Goal: Navigation & Orientation: Find specific page/section

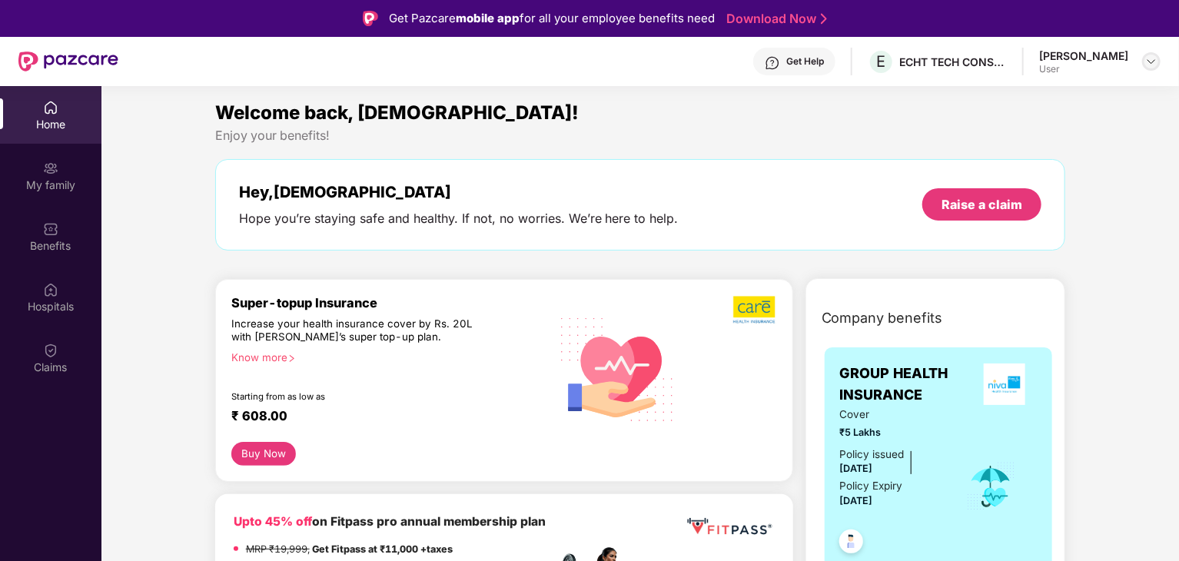
click at [1154, 62] on img at bounding box center [1151, 61] width 12 height 12
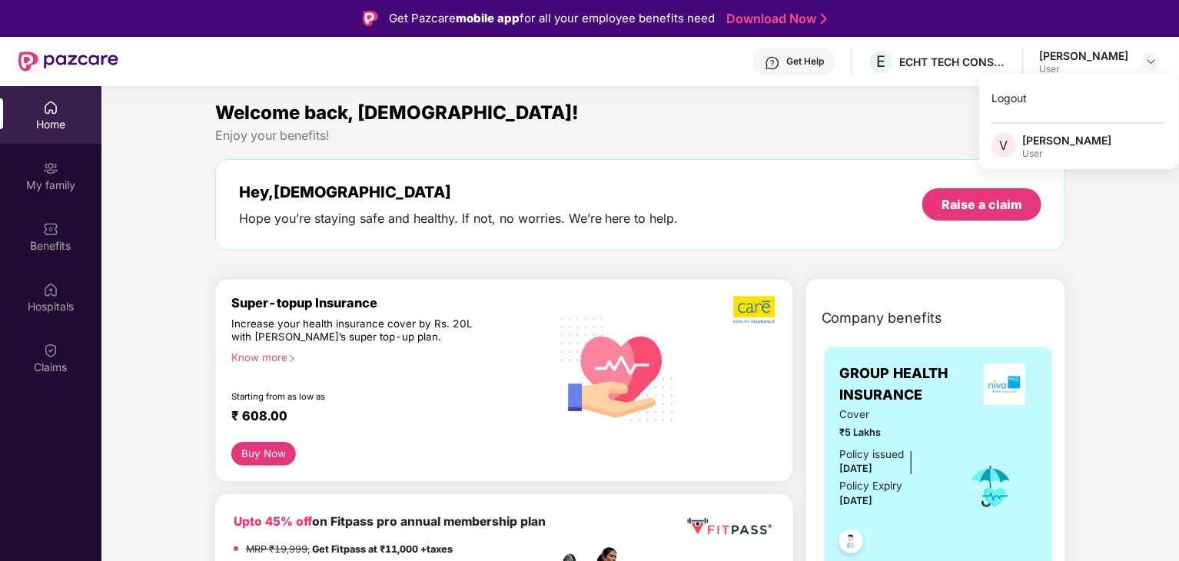
click at [833, 131] on div "Enjoy your benefits!" at bounding box center [640, 136] width 851 height 16
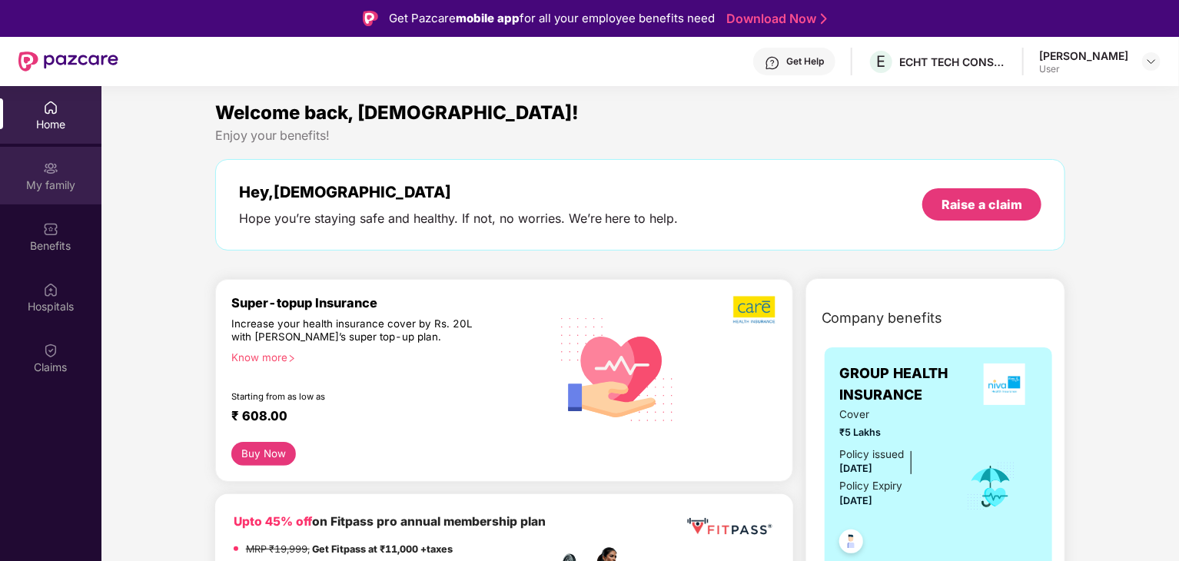
click at [68, 191] on div "My family" at bounding box center [50, 185] width 101 height 15
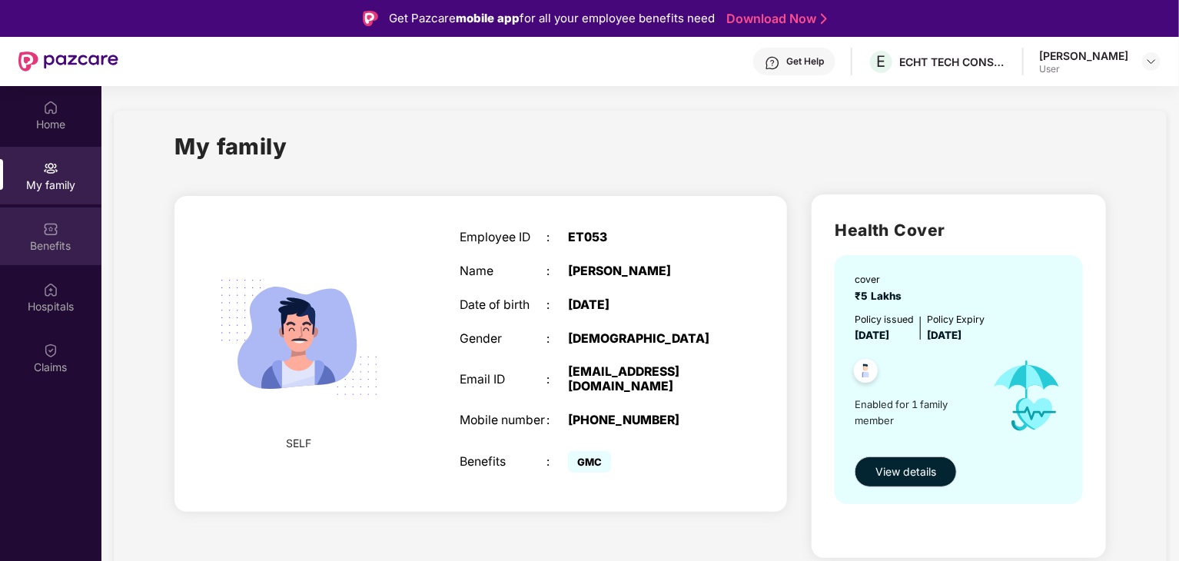
click at [55, 246] on div "Benefits" at bounding box center [50, 245] width 101 height 15
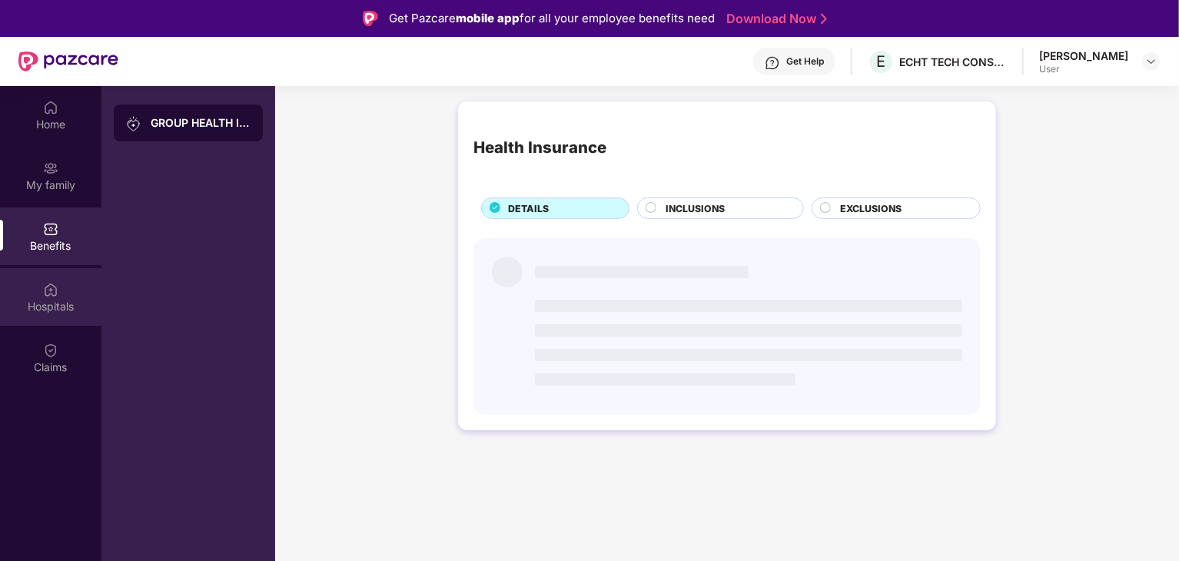
click at [68, 313] on div "Hospitals" at bounding box center [50, 306] width 101 height 15
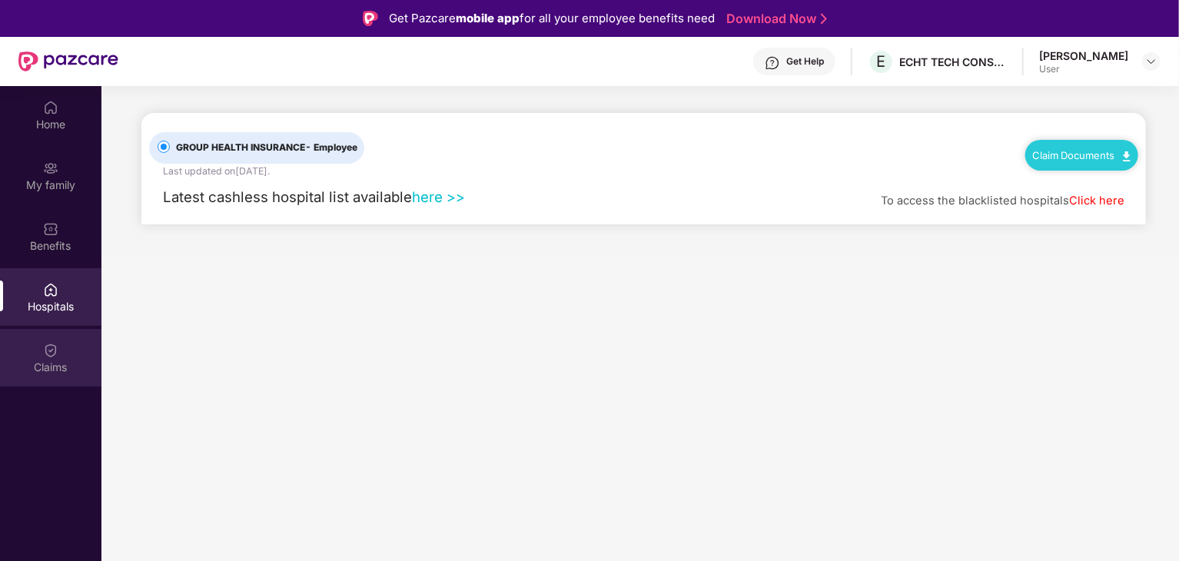
click at [61, 364] on div "Claims" at bounding box center [50, 367] width 101 height 15
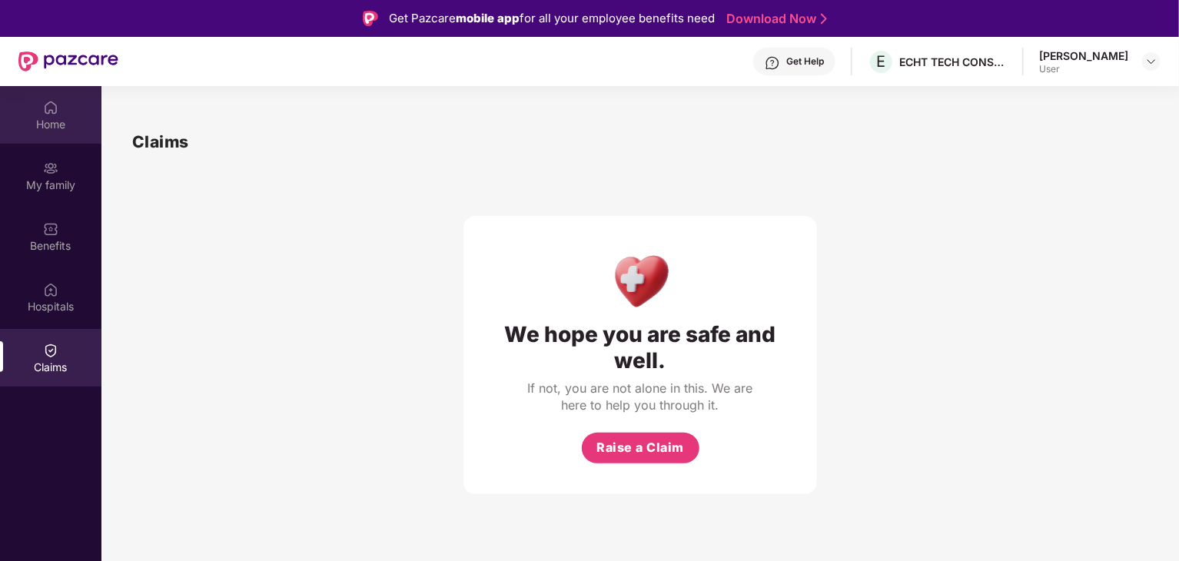
click at [64, 125] on div "Home" at bounding box center [50, 124] width 101 height 15
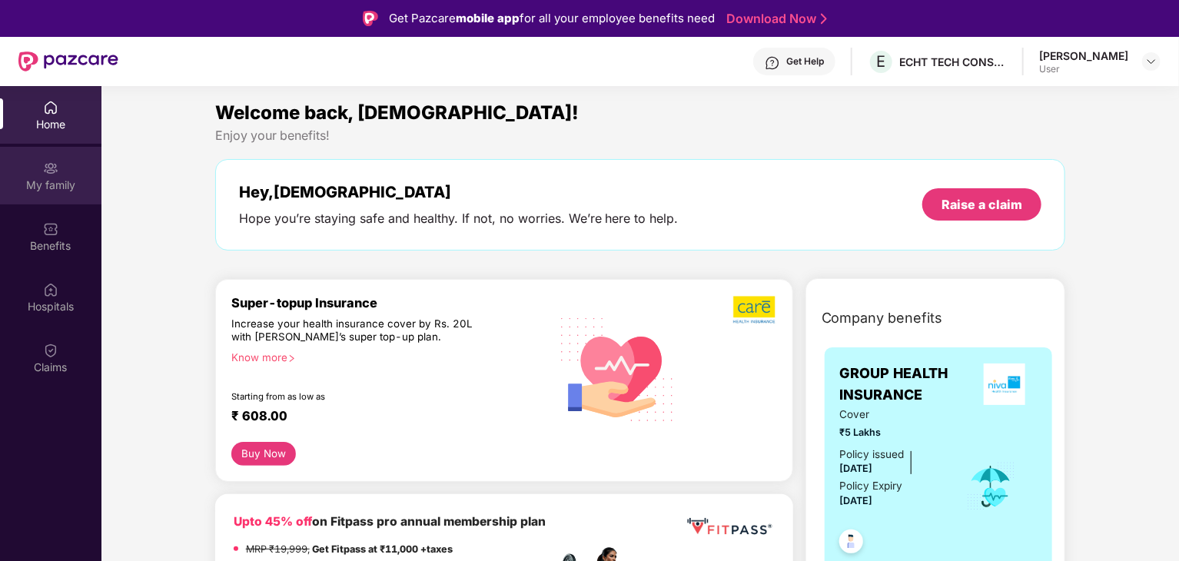
click at [61, 186] on div "My family" at bounding box center [50, 185] width 101 height 15
